Goal: Transaction & Acquisition: Purchase product/service

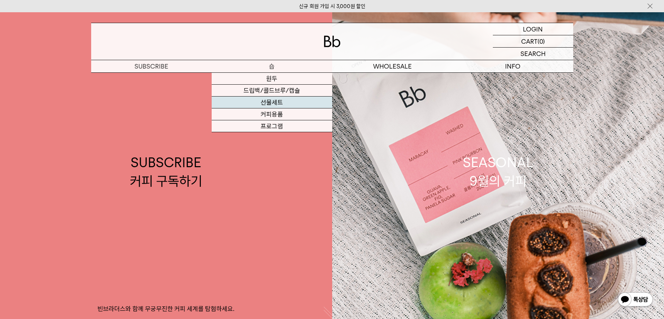
click at [276, 103] on link "선물세트" at bounding box center [272, 102] width 121 height 12
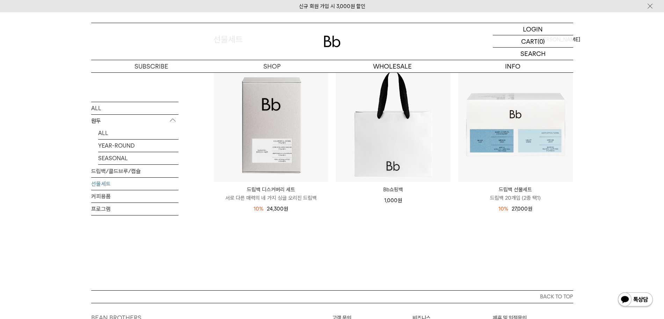
scroll to position [131, 0]
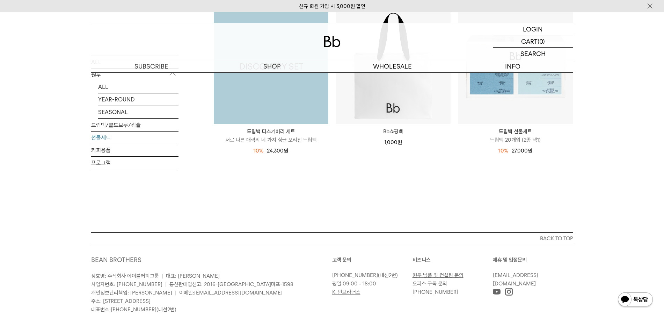
click at [284, 107] on img at bounding box center [271, 66] width 115 height 115
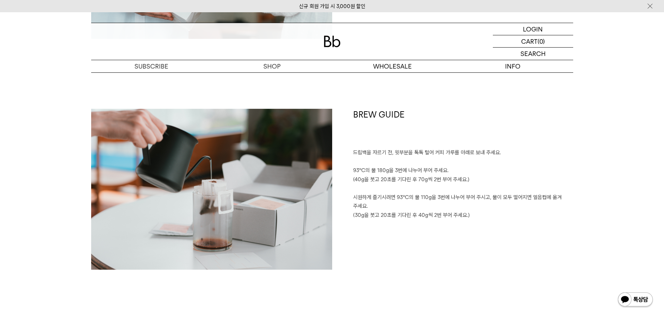
scroll to position [1354, 0]
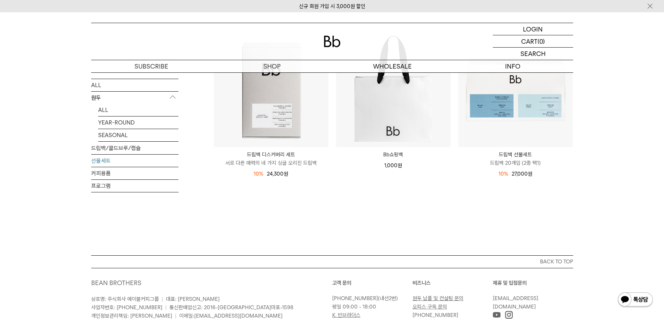
scroll to position [87, 0]
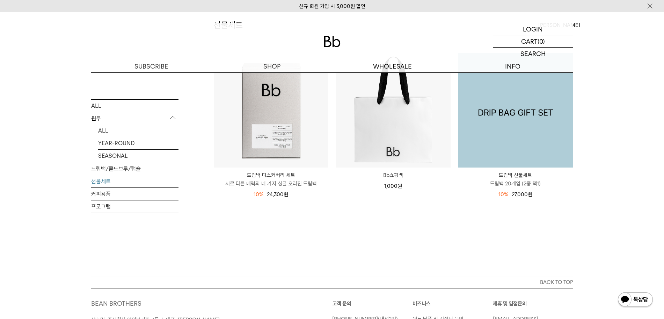
click at [519, 151] on img at bounding box center [516, 110] width 115 height 115
